Goal: Information Seeking & Learning: Learn about a topic

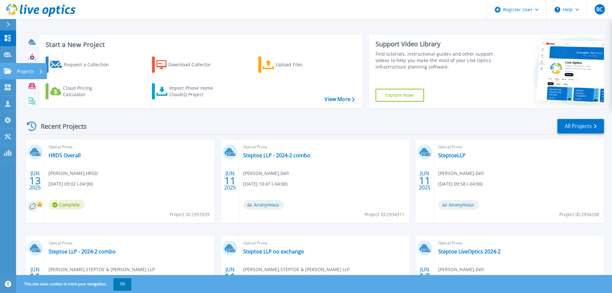
click at [10, 71] on icon at bounding box center [8, 70] width 8 height 5
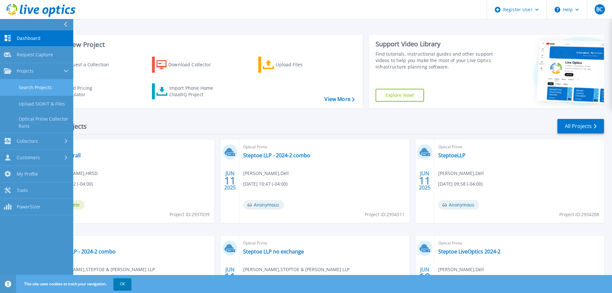
click at [31, 87] on link "Search Projects" at bounding box center [36, 87] width 73 height 16
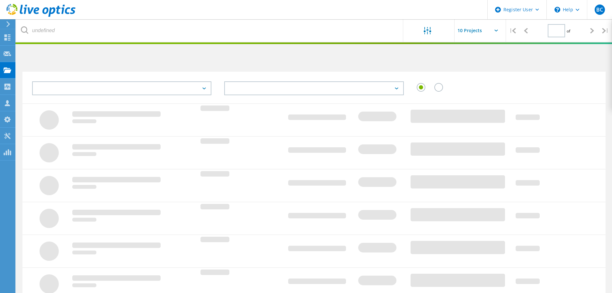
type input "1"
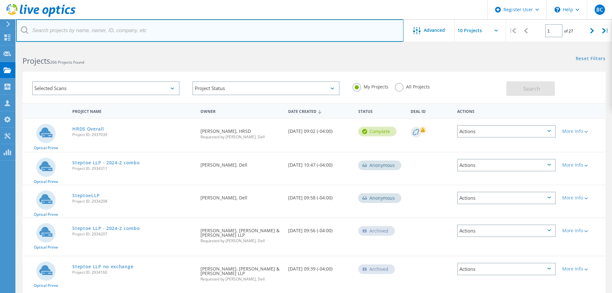
click at [102, 28] on input "text" at bounding box center [210, 30] width 388 height 22
click at [128, 31] on input "text" at bounding box center [210, 30] width 388 height 22
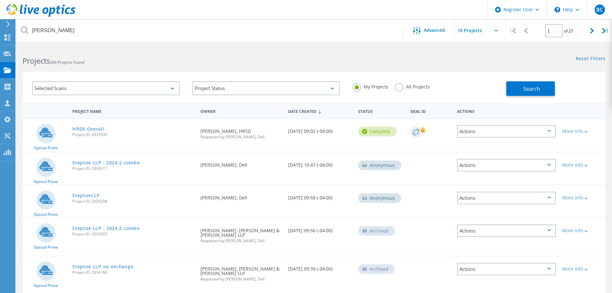
click at [395, 87] on label "All Projects" at bounding box center [412, 86] width 35 height 6
click at [0, 0] on input "All Projects" at bounding box center [0, 0] width 0 height 0
click at [527, 91] on span "Search" at bounding box center [531, 88] width 17 height 7
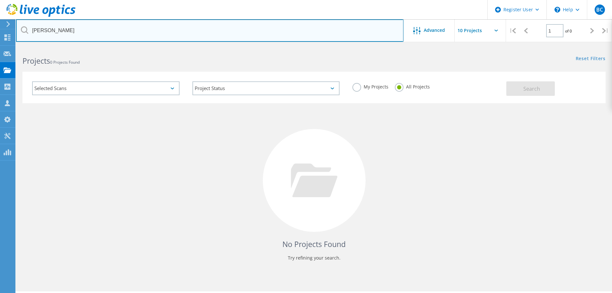
click at [76, 22] on input "scott smith" at bounding box center [210, 30] width 388 height 22
paste input ".smith@stihl.us"
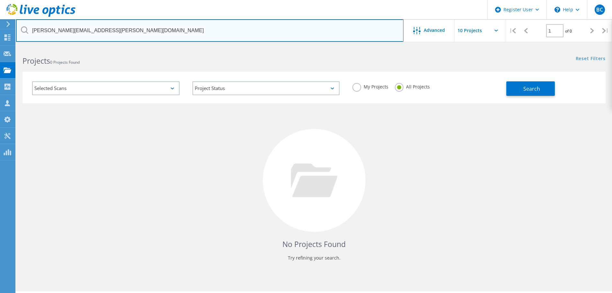
type input "scott.smith@stihl.us"
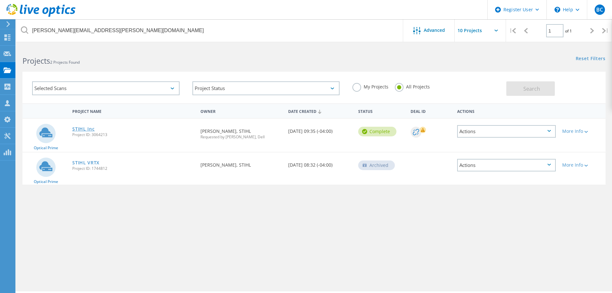
click at [88, 129] on link "STIHL Inc" at bounding box center [83, 129] width 22 height 4
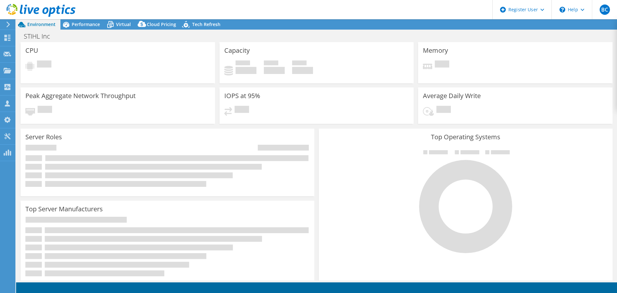
select select "USD"
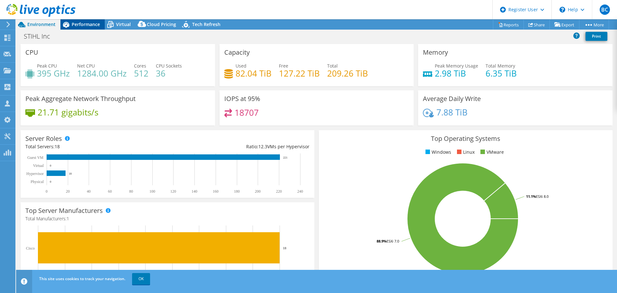
click at [74, 23] on span "Performance" at bounding box center [86, 24] width 28 height 6
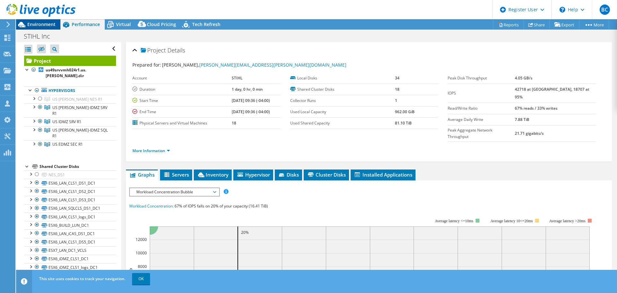
click at [40, 27] on span "Environment" at bounding box center [41, 24] width 28 height 6
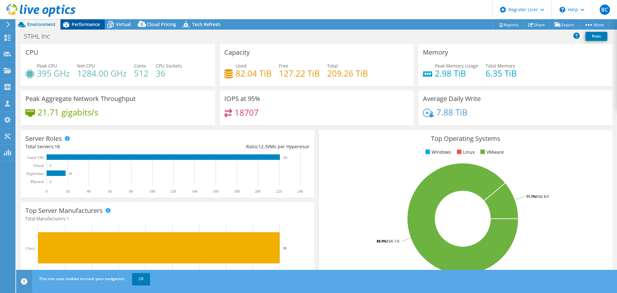
click at [76, 21] on div "Performance" at bounding box center [82, 24] width 44 height 10
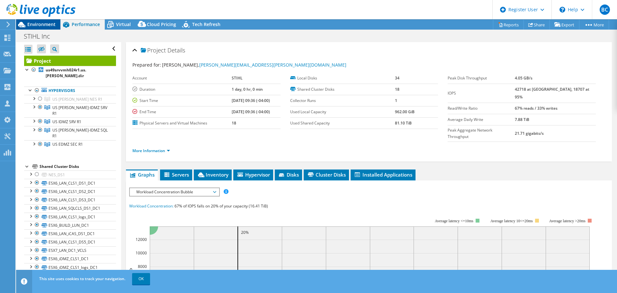
click at [43, 27] on span "Environment" at bounding box center [41, 24] width 28 height 6
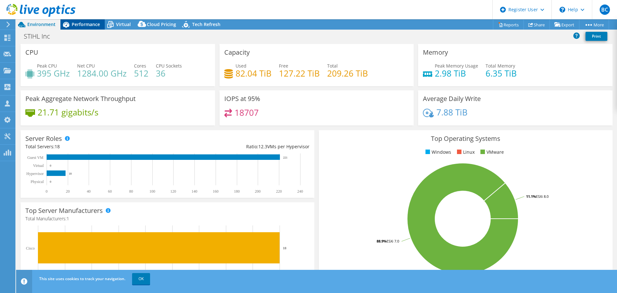
click at [81, 22] on span "Performance" at bounding box center [86, 24] width 28 height 6
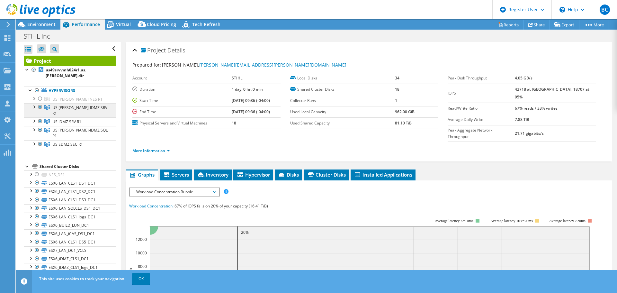
click at [77, 105] on span "US OLAN-IDMZ SRV R1" at bounding box center [79, 110] width 55 height 11
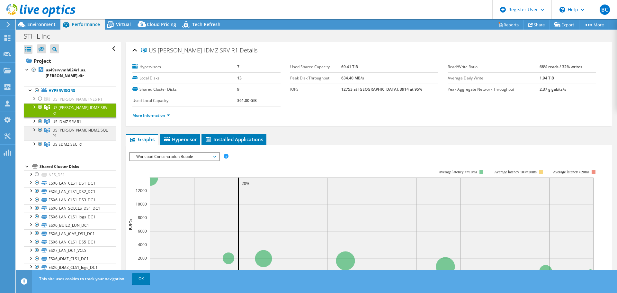
click at [77, 127] on span "US OLAN-IDMZ SQL R1" at bounding box center [79, 132] width 55 height 11
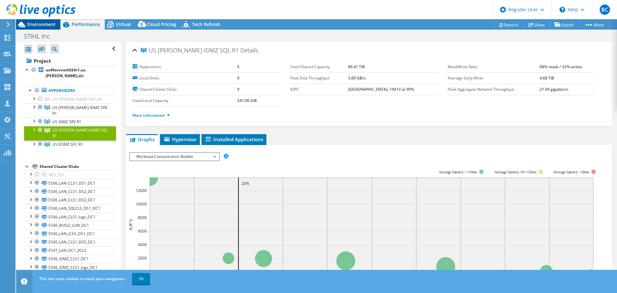
click at [38, 22] on span "Environment" at bounding box center [41, 24] width 28 height 6
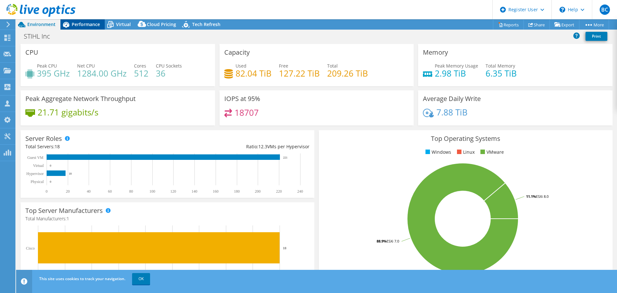
click at [80, 26] on span "Performance" at bounding box center [86, 24] width 28 height 6
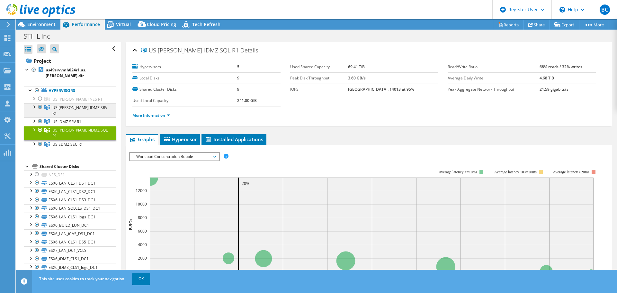
click at [96, 103] on link "US OLAN-IDMZ SRV R1" at bounding box center [70, 110] width 92 height 14
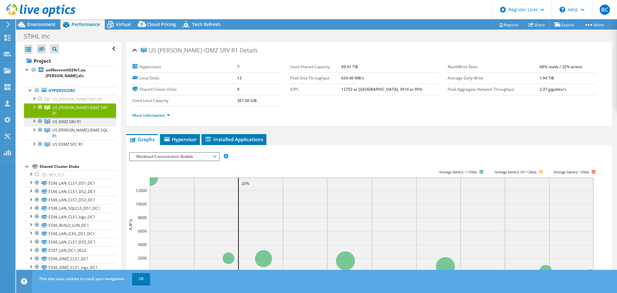
click at [73, 119] on span "US IDMZ SRV R1" at bounding box center [66, 121] width 29 height 5
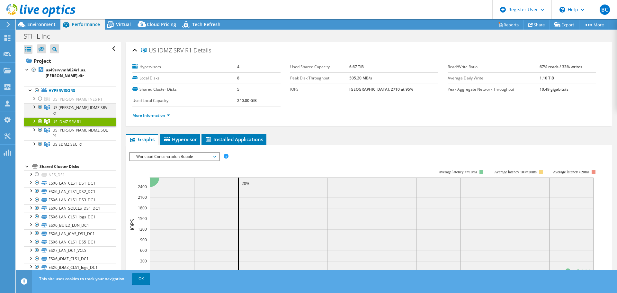
click at [35, 103] on div at bounding box center [34, 106] width 6 height 6
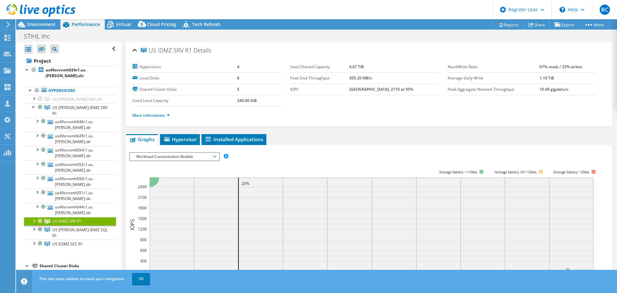
click at [34, 217] on div at bounding box center [34, 220] width 6 height 6
click at [171, 159] on span "Workload Concentration Bubble" at bounding box center [174, 157] width 83 height 8
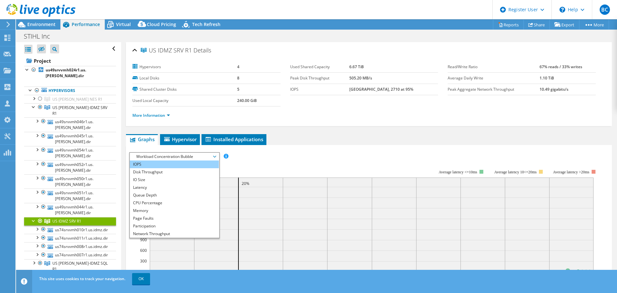
click at [170, 164] on li "IOPS" at bounding box center [174, 164] width 89 height 8
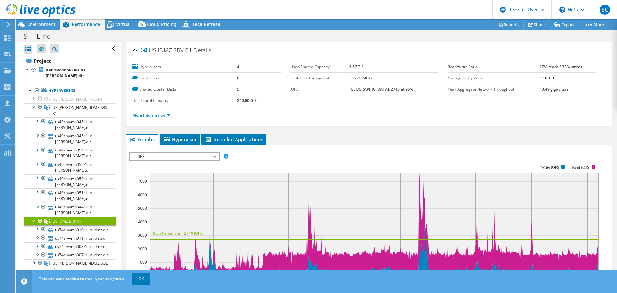
click at [31, 217] on div at bounding box center [34, 220] width 6 height 6
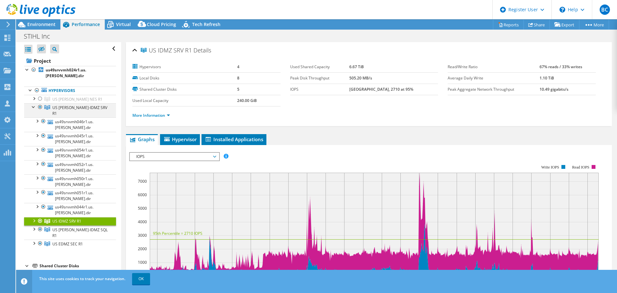
click at [31, 103] on div at bounding box center [34, 106] width 6 height 6
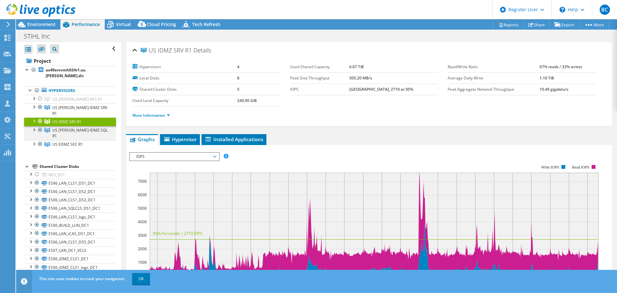
click at [33, 126] on div at bounding box center [34, 129] width 6 height 6
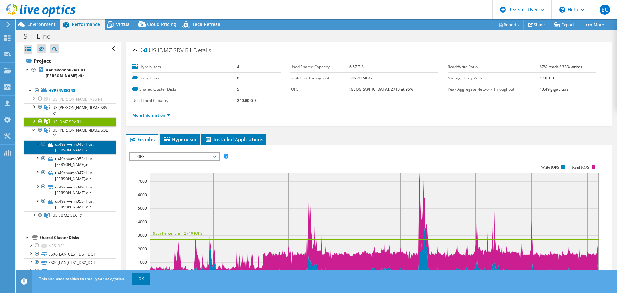
click at [89, 140] on link "us49srvvmh048r1.us.olan.dir" at bounding box center [70, 147] width 92 height 14
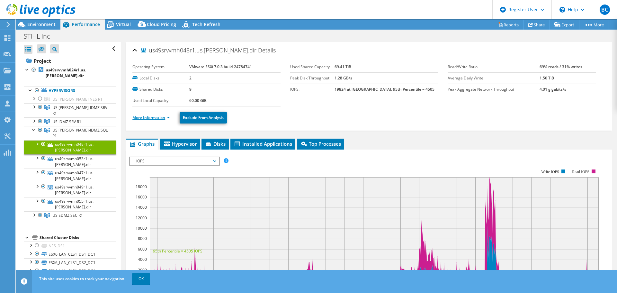
click at [147, 117] on link "More Information" at bounding box center [151, 117] width 38 height 5
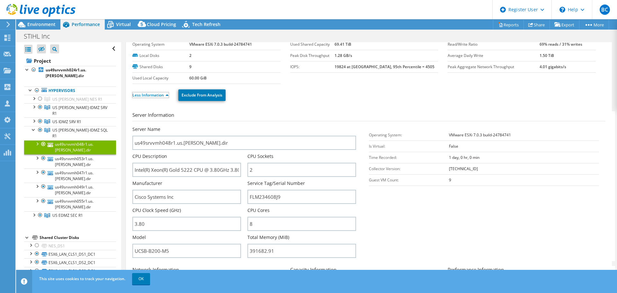
scroll to position [32, 0]
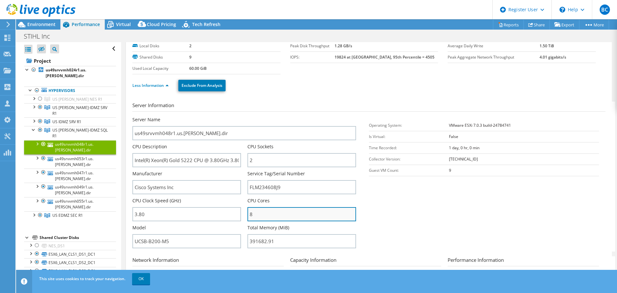
click at [263, 213] on input "8" at bounding box center [301, 214] width 109 height 14
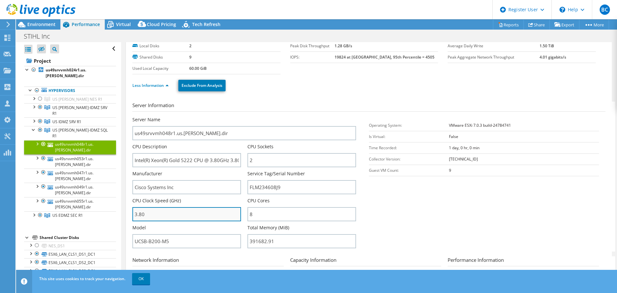
click at [183, 214] on input "3.80" at bounding box center [186, 214] width 109 height 14
drag, startPoint x: 81, startPoint y: 118, endPoint x: 22, endPoint y: 169, distance: 77.9
click at [22, 169] on div "Open All Close All Hide Excluded Nodes Project Tree Filter" at bounding box center [68, 225] width 105 height 367
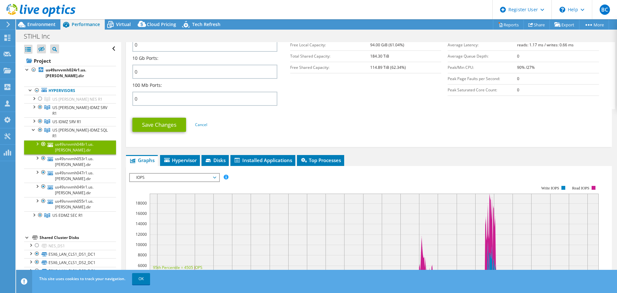
scroll to position [289, 0]
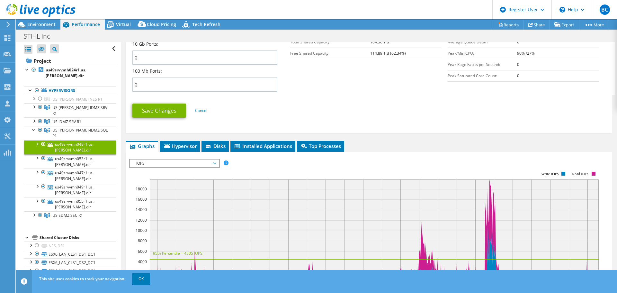
click at [155, 161] on span "IOPS" at bounding box center [174, 163] width 83 height 8
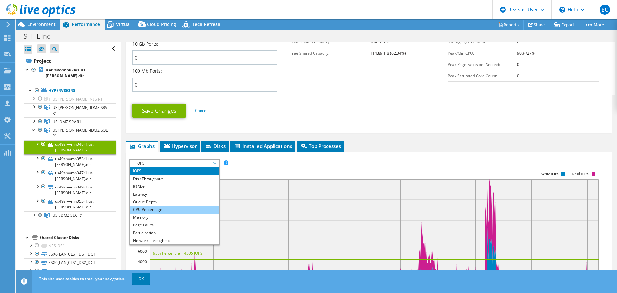
click at [159, 210] on li "CPU Percentage" at bounding box center [174, 210] width 89 height 8
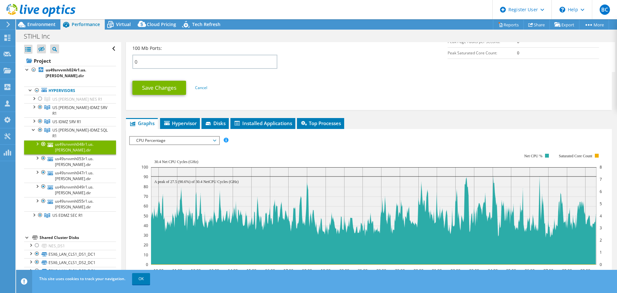
scroll to position [321, 0]
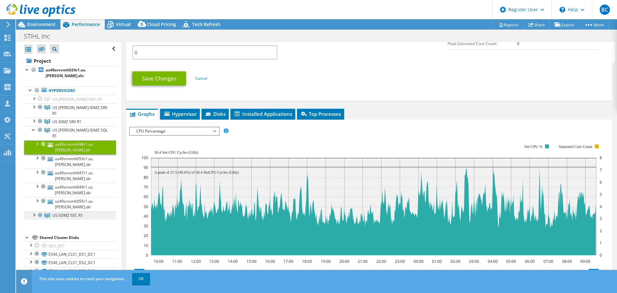
click at [69, 212] on span "US EDMZ SEC R1" at bounding box center [67, 214] width 31 height 5
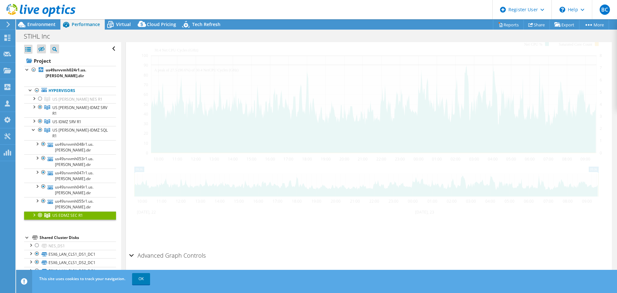
scroll to position [140, 0]
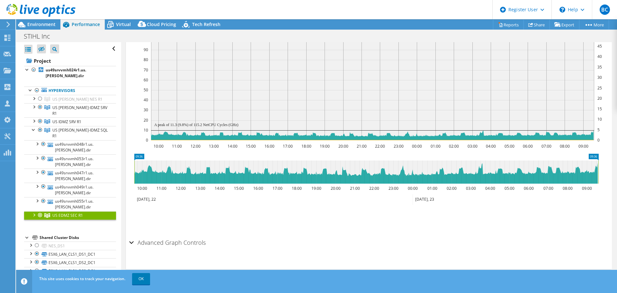
click at [34, 211] on div at bounding box center [34, 214] width 6 height 6
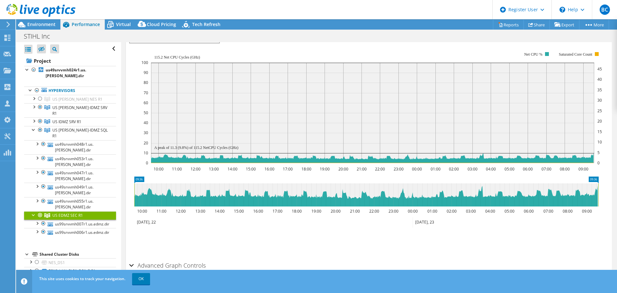
scroll to position [108, 0]
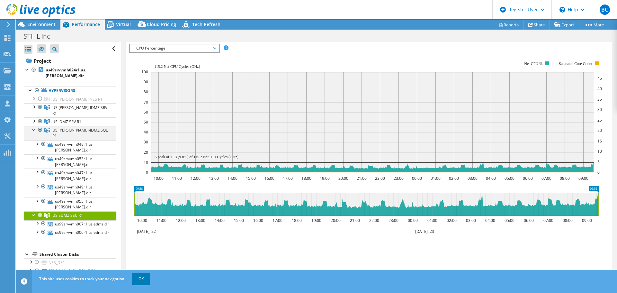
click at [33, 126] on div at bounding box center [34, 129] width 6 height 6
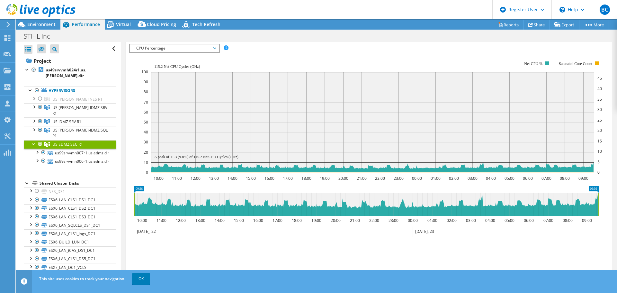
click at [32, 140] on div at bounding box center [34, 143] width 6 height 6
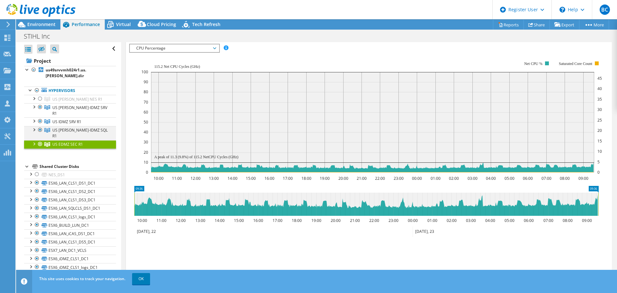
click at [39, 126] on div at bounding box center [40, 130] width 6 height 8
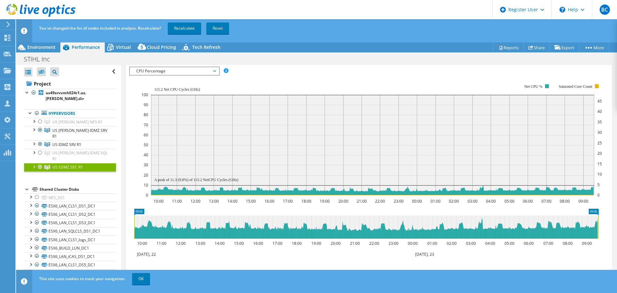
click at [40, 163] on div at bounding box center [40, 167] width 6 height 8
click at [41, 140] on div at bounding box center [40, 144] width 6 height 8
click at [40, 126] on div at bounding box center [40, 130] width 6 height 8
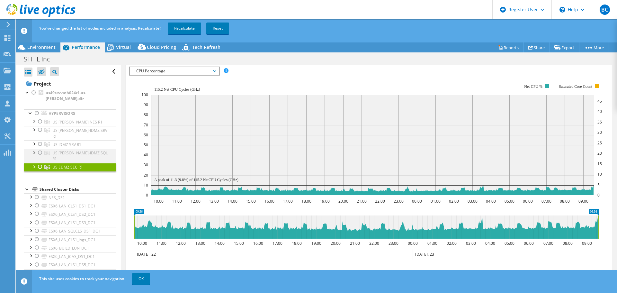
click at [40, 149] on div at bounding box center [40, 153] width 6 height 8
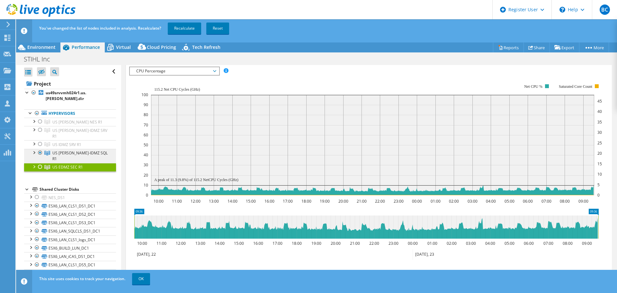
click at [85, 150] on span "US OLAN-IDMZ SQL R1" at bounding box center [79, 155] width 55 height 11
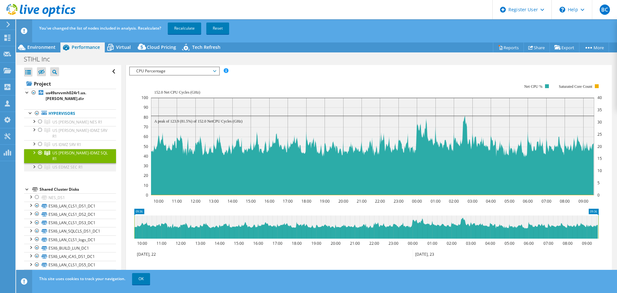
click at [40, 163] on div at bounding box center [40, 167] width 6 height 8
click at [40, 149] on div at bounding box center [40, 153] width 6 height 8
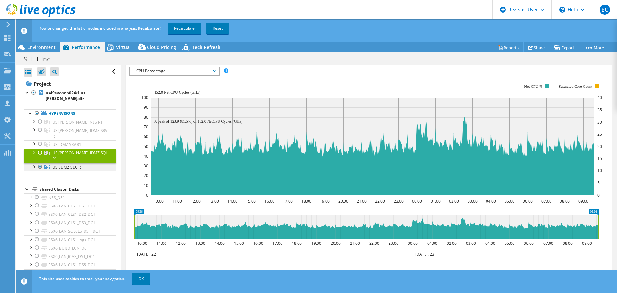
click at [67, 164] on span "US EDMZ SEC R1" at bounding box center [67, 166] width 31 height 5
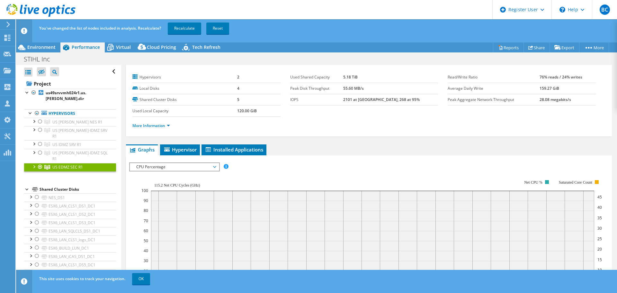
scroll to position [12, 0]
click at [152, 122] on ul "More Information" at bounding box center [368, 125] width 473 height 9
click at [150, 124] on link "More Information" at bounding box center [151, 125] width 38 height 5
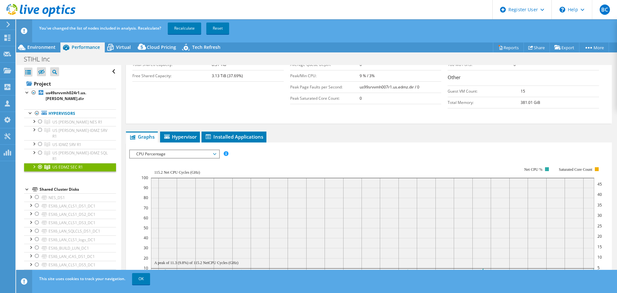
scroll to position [173, 0]
click at [34, 163] on div at bounding box center [34, 166] width 6 height 6
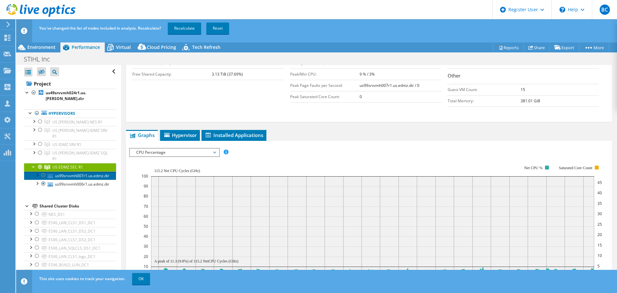
click at [71, 171] on link "us99srvvmh007r1.us.edmz.dir" at bounding box center [70, 175] width 92 height 8
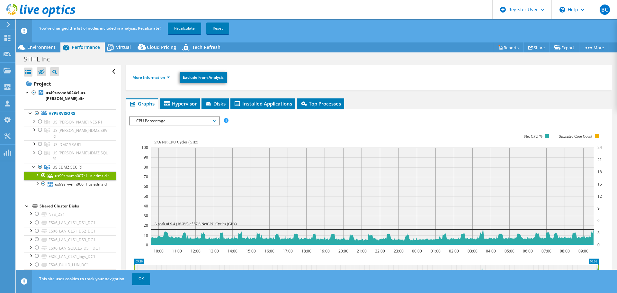
scroll to position [16, 0]
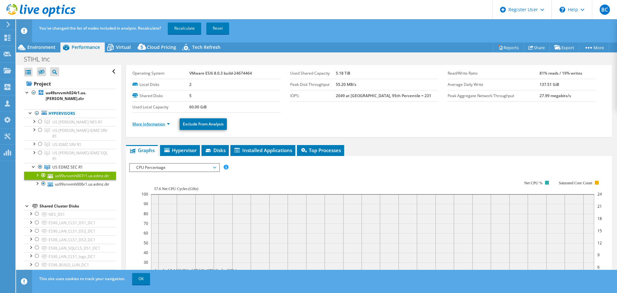
click at [148, 124] on link "More Information" at bounding box center [151, 123] width 38 height 5
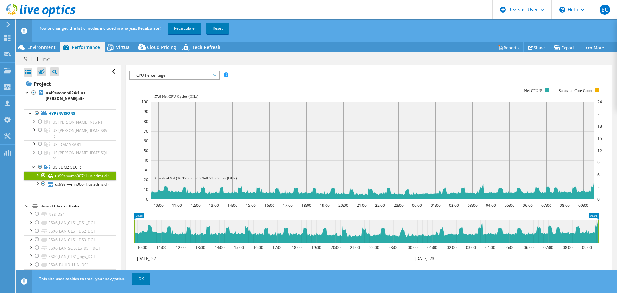
scroll to position [402, 0]
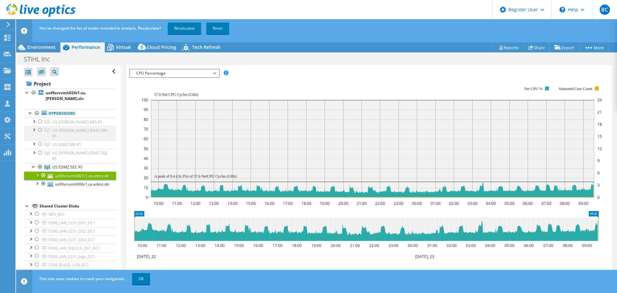
click at [40, 126] on div at bounding box center [40, 130] width 6 height 8
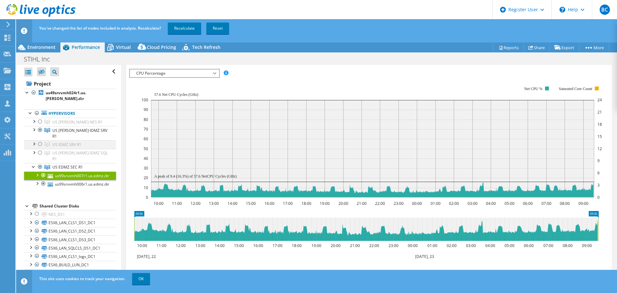
click at [40, 140] on div at bounding box center [40, 144] width 6 height 8
click at [40, 149] on div at bounding box center [40, 153] width 6 height 8
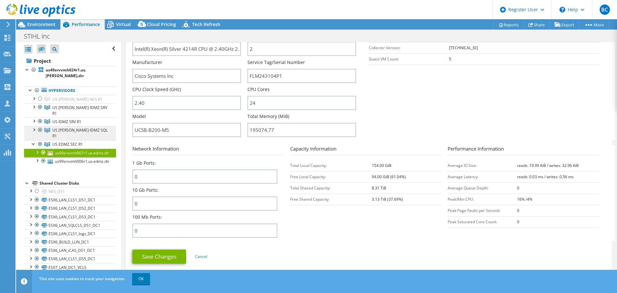
scroll to position [81, 0]
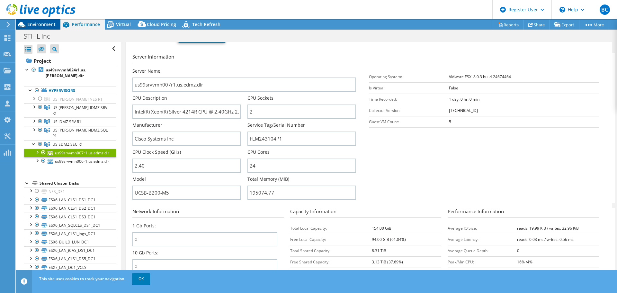
click at [51, 26] on span "Environment" at bounding box center [41, 24] width 28 height 6
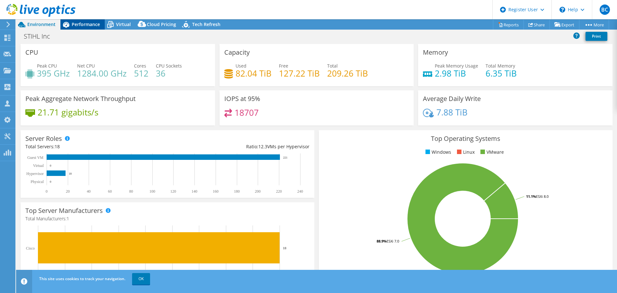
click at [94, 25] on span "Performance" at bounding box center [86, 24] width 28 height 6
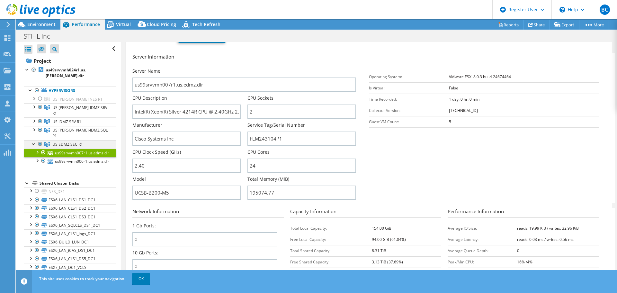
click at [32, 140] on div at bounding box center [34, 143] width 6 height 6
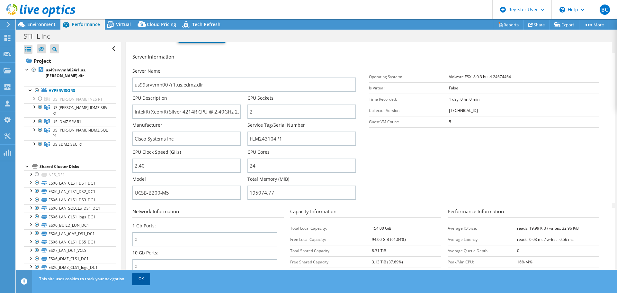
click at [141, 279] on link "OK" at bounding box center [141, 279] width 18 height 12
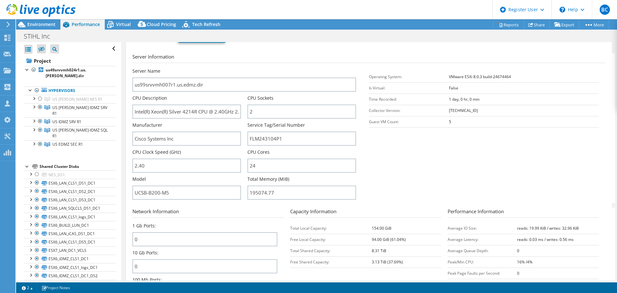
scroll to position [0, 0]
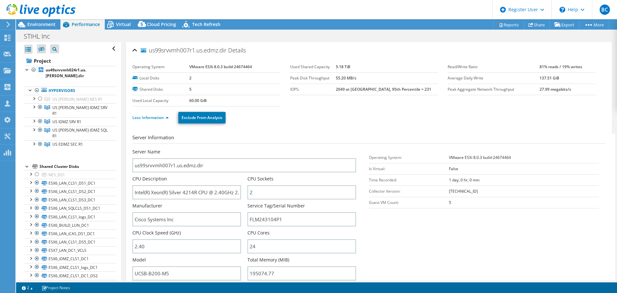
click at [136, 50] on div "us99srvvmh007r1.us.edmz.dir Details" at bounding box center [368, 51] width 473 height 14
